Goal: Task Accomplishment & Management: Complete application form

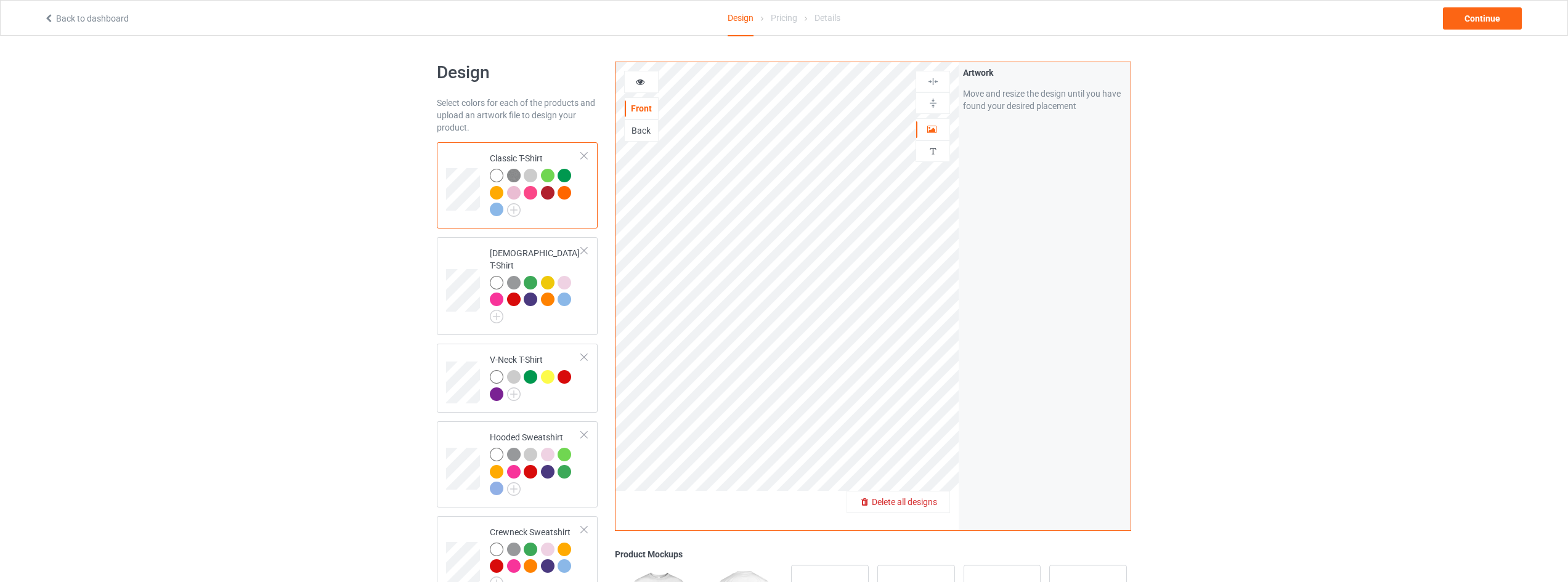
click at [935, 499] on span "Delete all designs" at bounding box center [905, 502] width 65 height 10
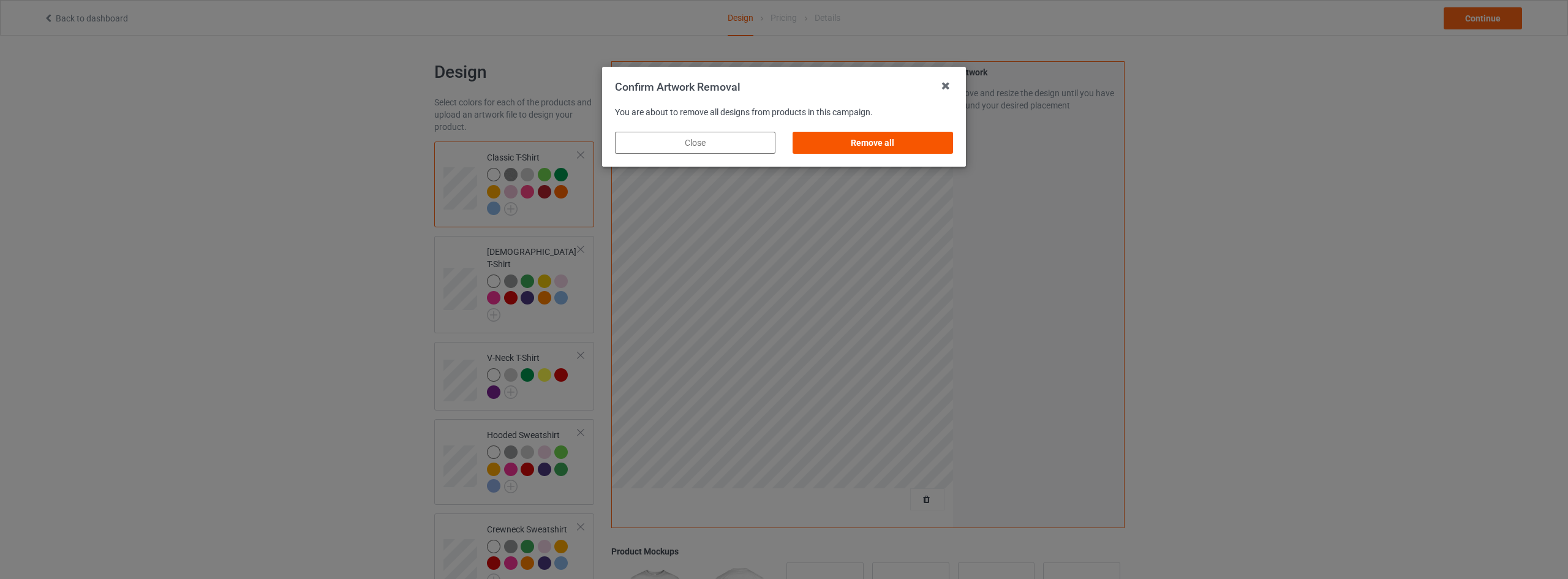
click at [876, 150] on div "Remove all" at bounding box center [872, 142] width 161 height 22
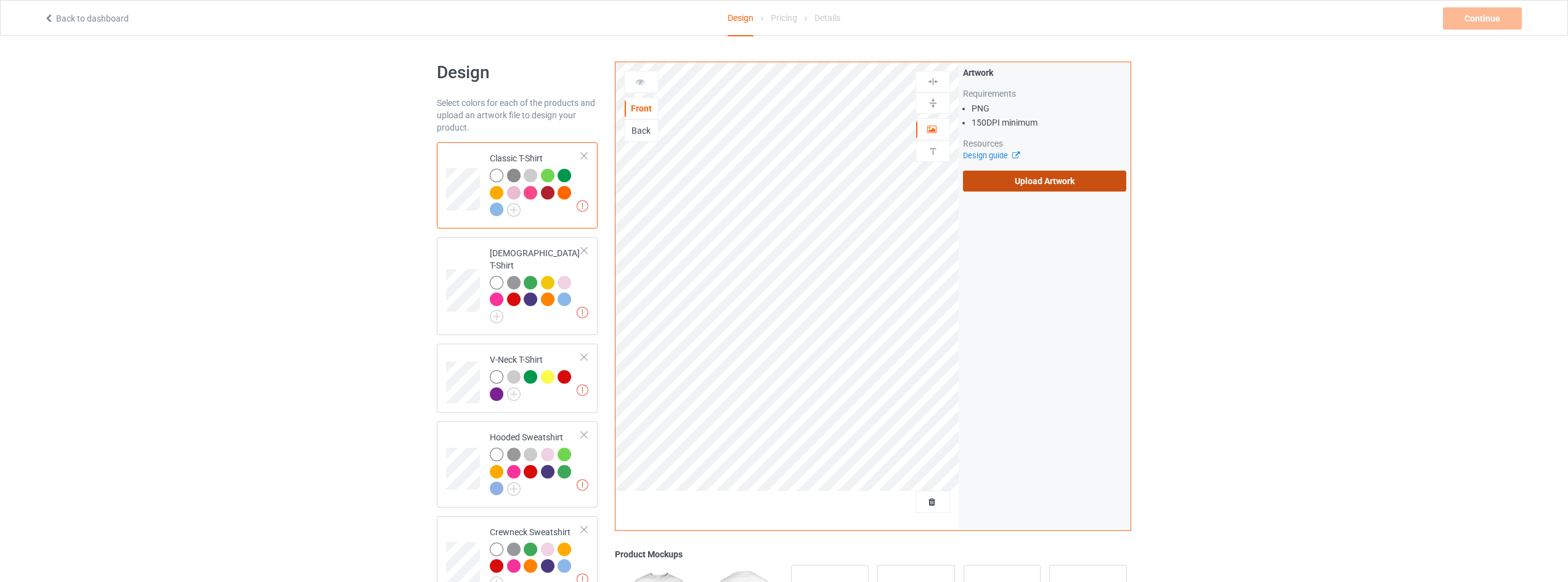
click at [1010, 180] on label "Upload Artwork" at bounding box center [1045, 181] width 163 height 21
click at [0, 0] on input "Upload Artwork" at bounding box center [0, 0] width 0 height 0
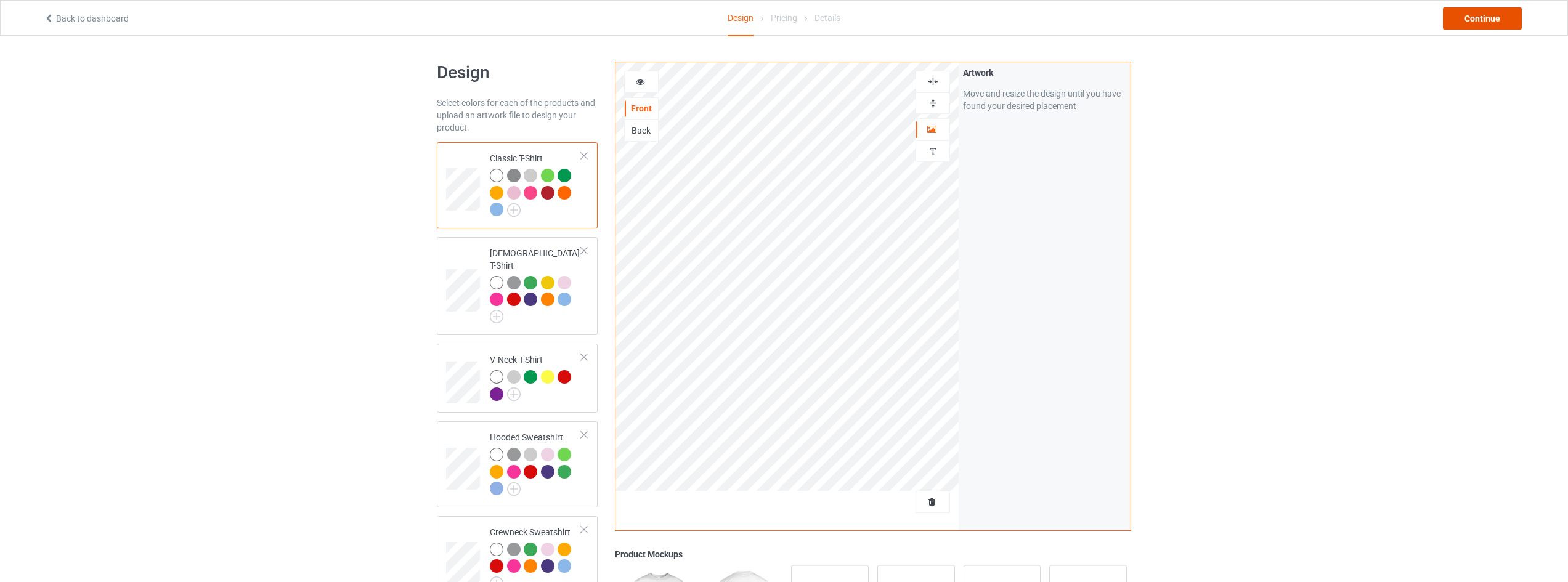
click at [1484, 14] on div "Continue" at bounding box center [1482, 19] width 79 height 22
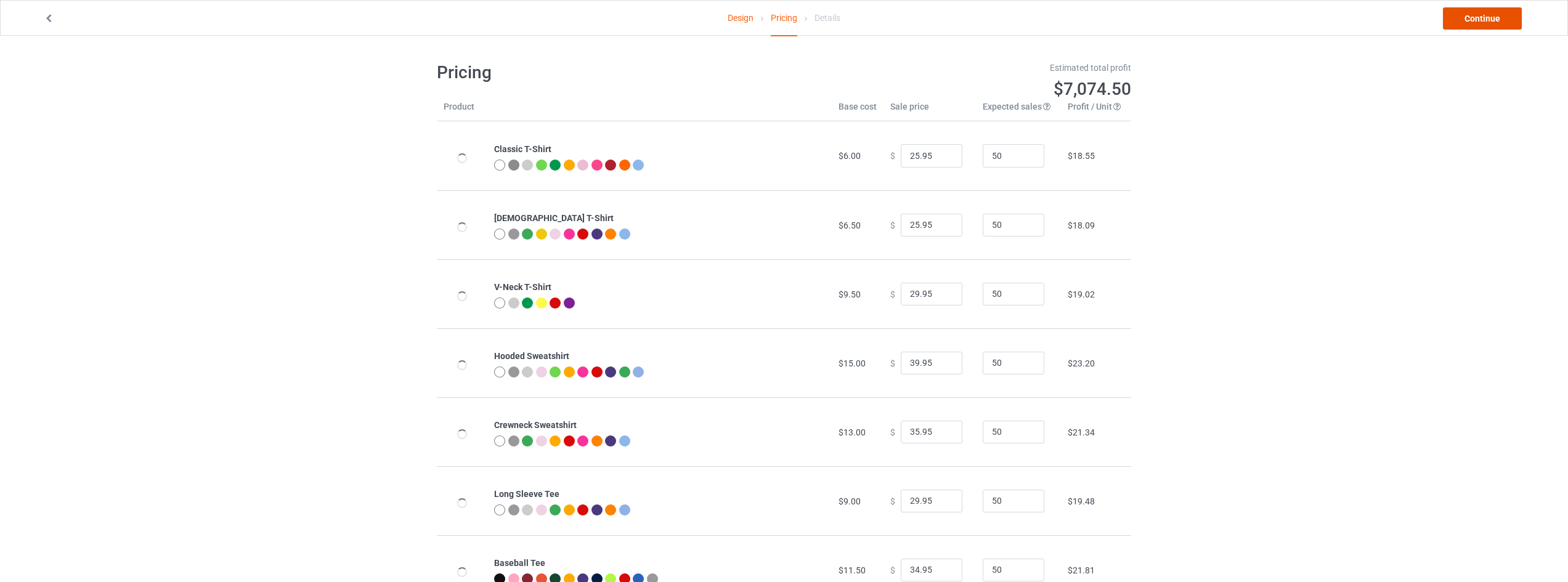
click at [1484, 14] on link "Continue" at bounding box center [1482, 19] width 79 height 22
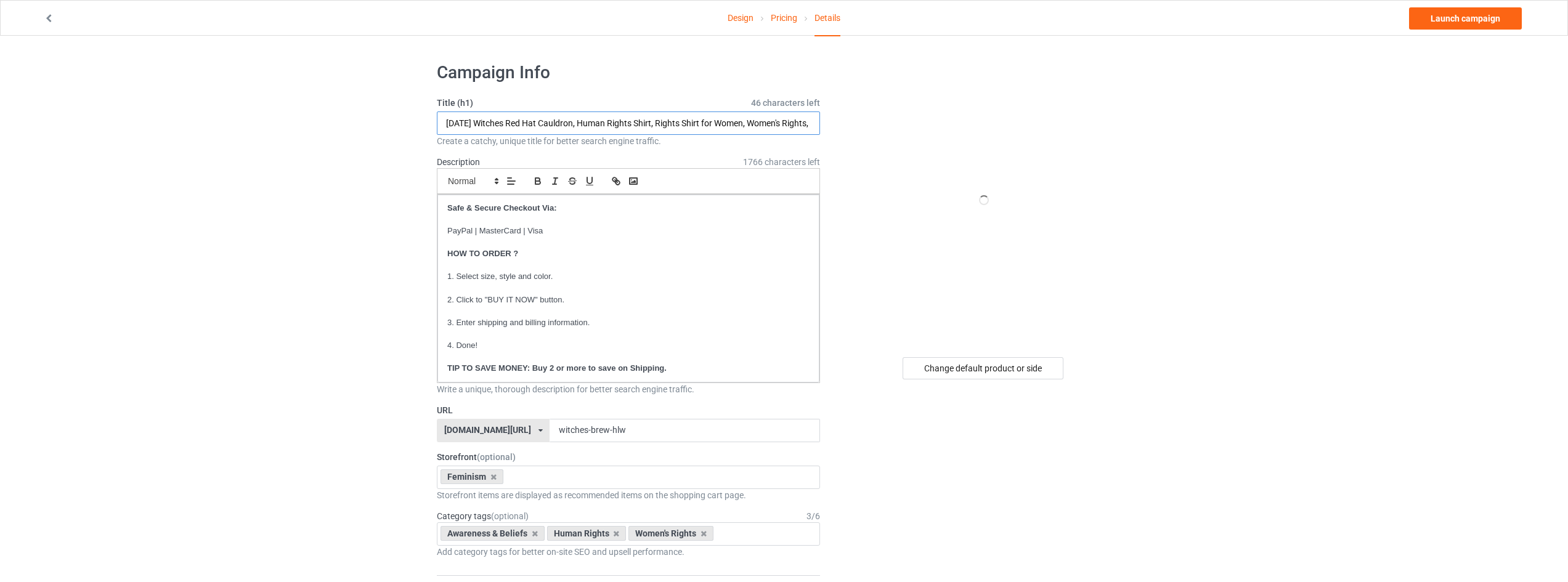
click at [508, 126] on input "[DATE] Witches Red Hat Cauldron, Human Rights Shirt, Rights Shirt for Women, Wo…" at bounding box center [629, 123] width 383 height 23
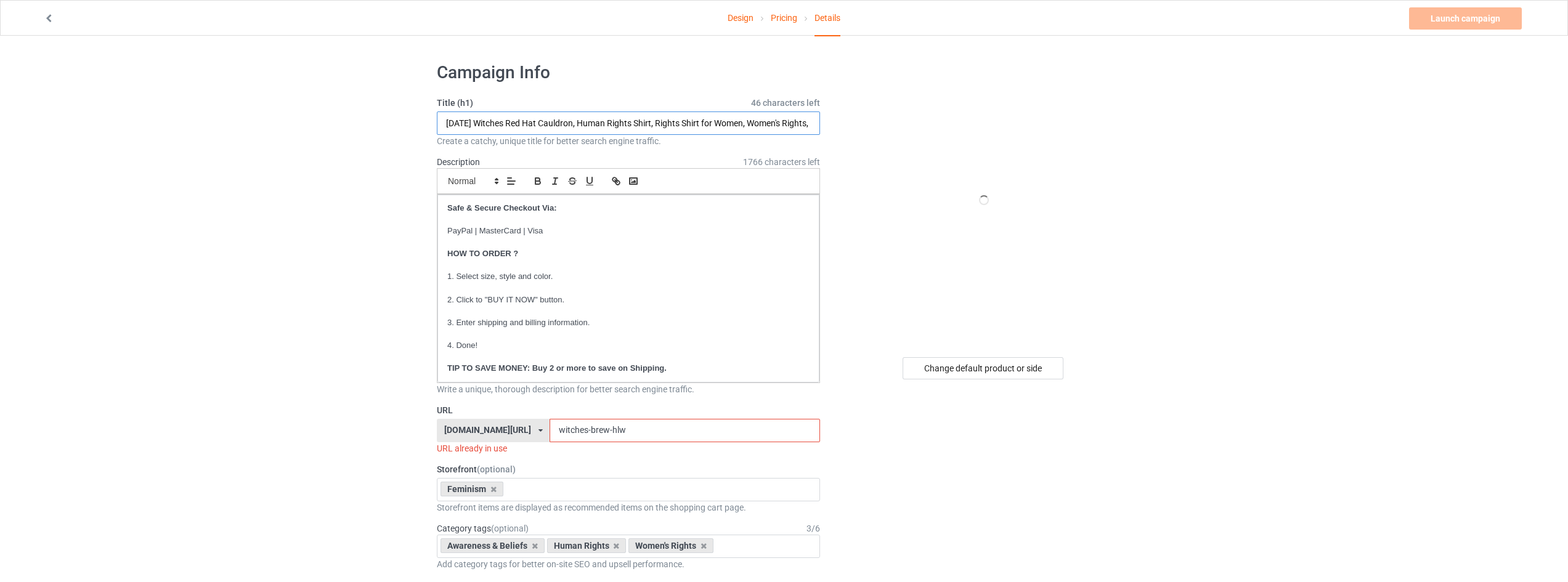
drag, startPoint x: 586, startPoint y: 121, endPoint x: 450, endPoint y: 121, distance: 136.0
click at [455, 121] on input "[DATE] Witches Red Hat Cauldron, Human Rights Shirt, Rights Shirt for Women, Wo…" at bounding box center [629, 123] width 383 height 23
type input "Magic Over Misrule, Human Rights Shirt, Rights Shirt for Women, Women's Rights,…"
drag, startPoint x: 643, startPoint y: 430, endPoint x: 487, endPoint y: 431, distance: 156.0
click at [487, 431] on div "[DOMAIN_NAME][URL] [DOMAIN_NAME][URL] [DOMAIN_NAME][URL] [DOMAIN_NAME][URL] [DO…" at bounding box center [629, 431] width 383 height 23
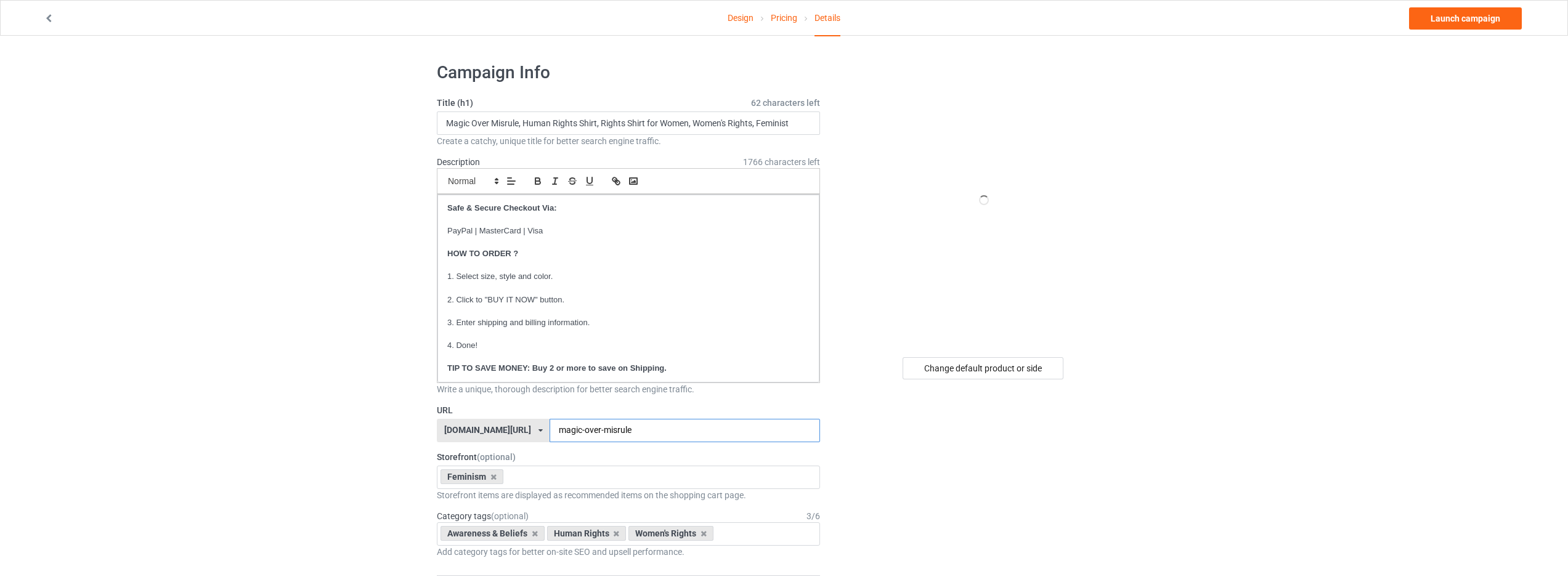
type input "magic-over-misrule"
click at [1429, 20] on link "Launch campaign" at bounding box center [1466, 19] width 113 height 22
